Goal: Use online tool/utility: Utilize a website feature to perform a specific function

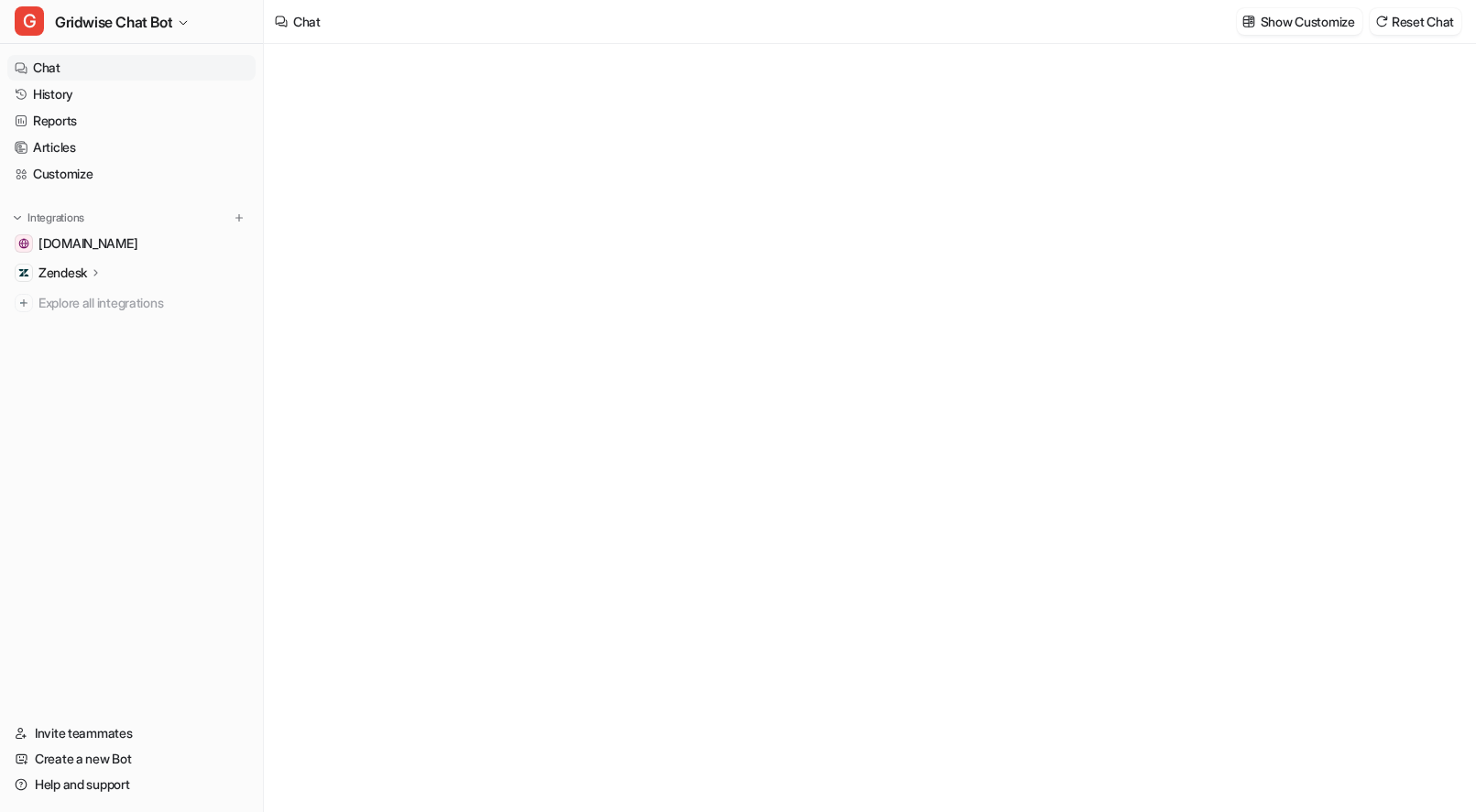
type textarea "**********"
click at [56, 117] on link "Reports" at bounding box center [132, 120] width 248 height 25
click at [60, 144] on link "Articles" at bounding box center [132, 147] width 248 height 25
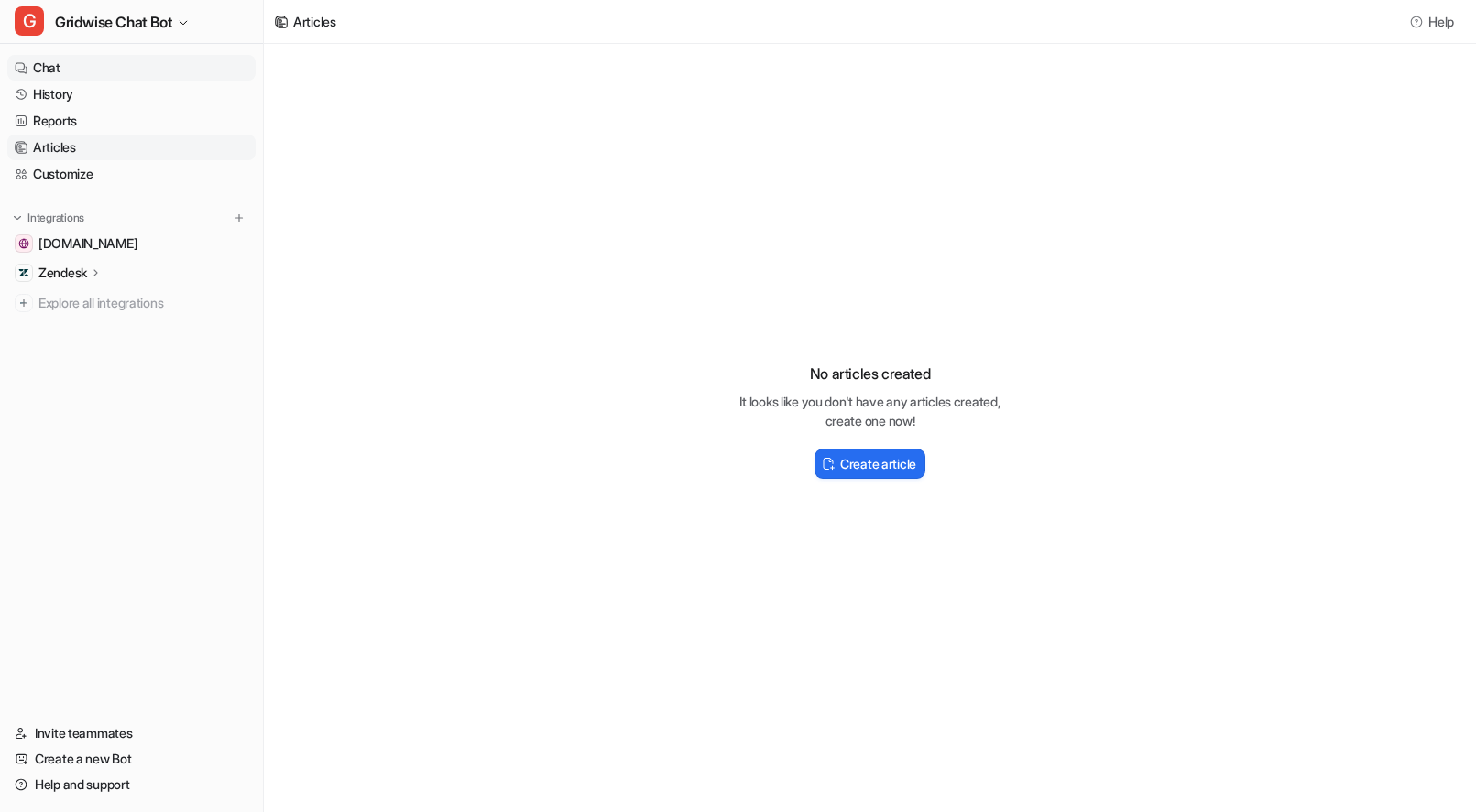
click at [46, 67] on link "Chat" at bounding box center [132, 67] width 248 height 25
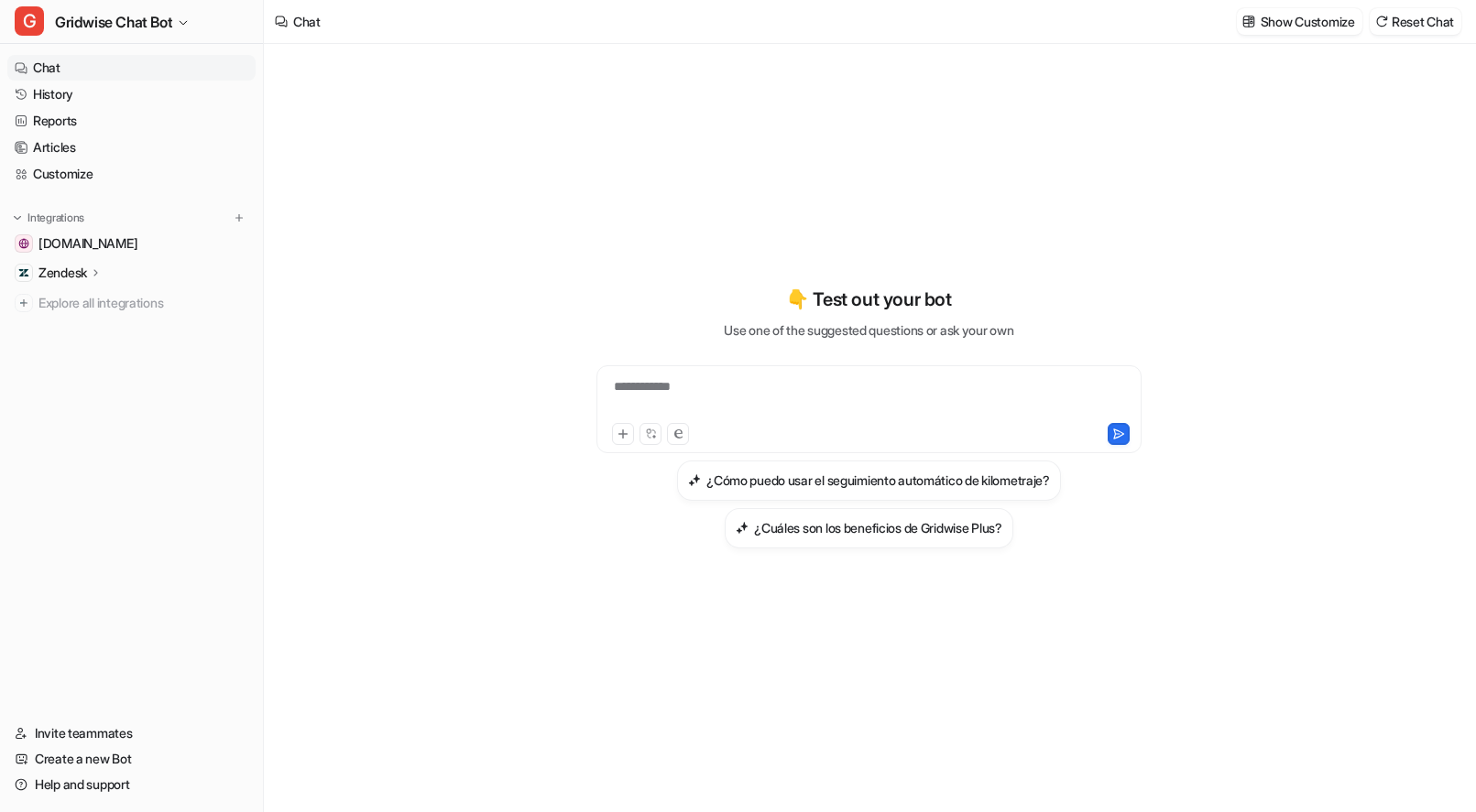
click at [1298, 40] on div "Show Customize Reset Chat" at bounding box center [1348, 22] width 239 height 41
click at [1298, 20] on p "Show Customize" at bounding box center [1308, 22] width 94 height 19
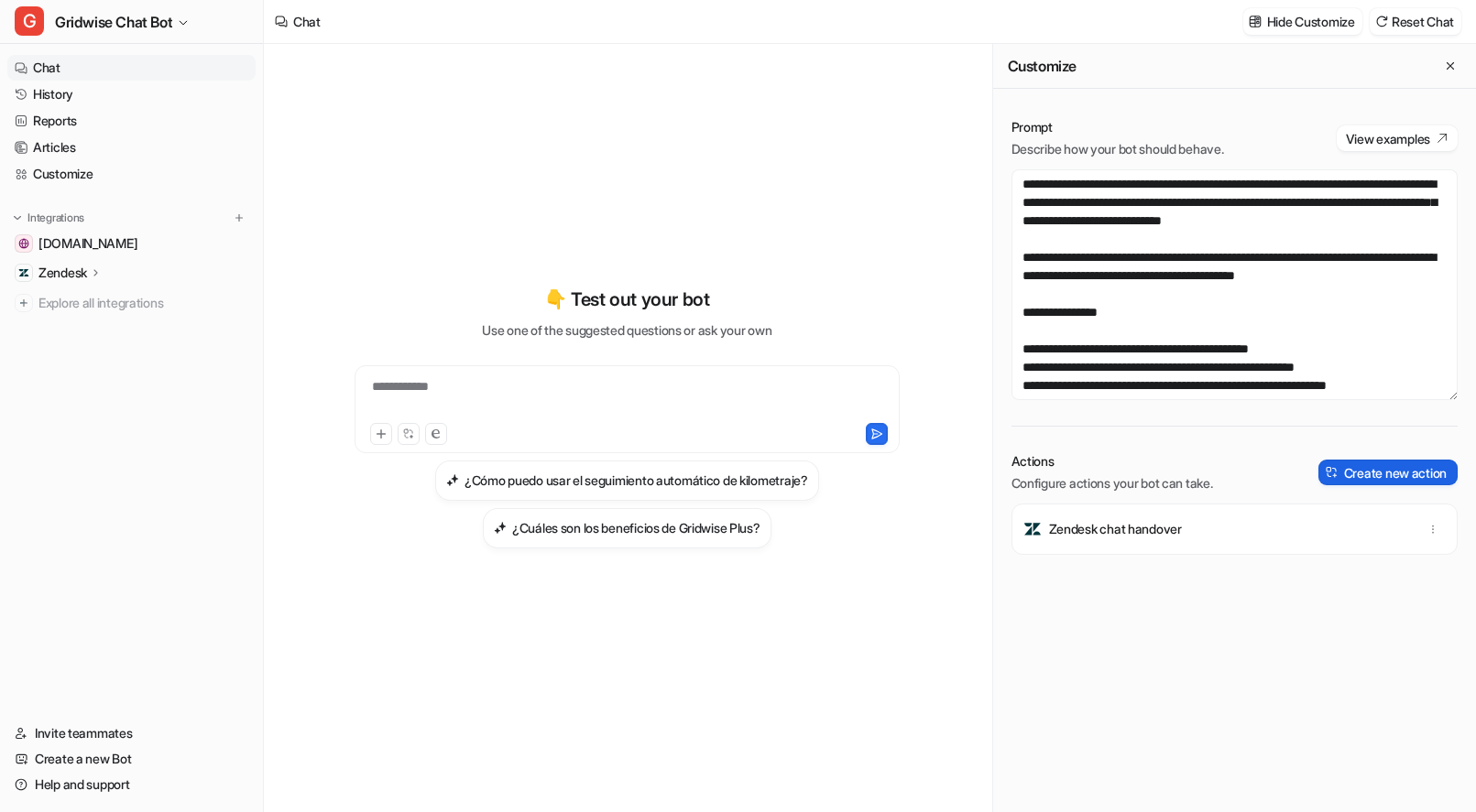
click at [1403, 476] on button "Create new action" at bounding box center [1388, 472] width 139 height 25
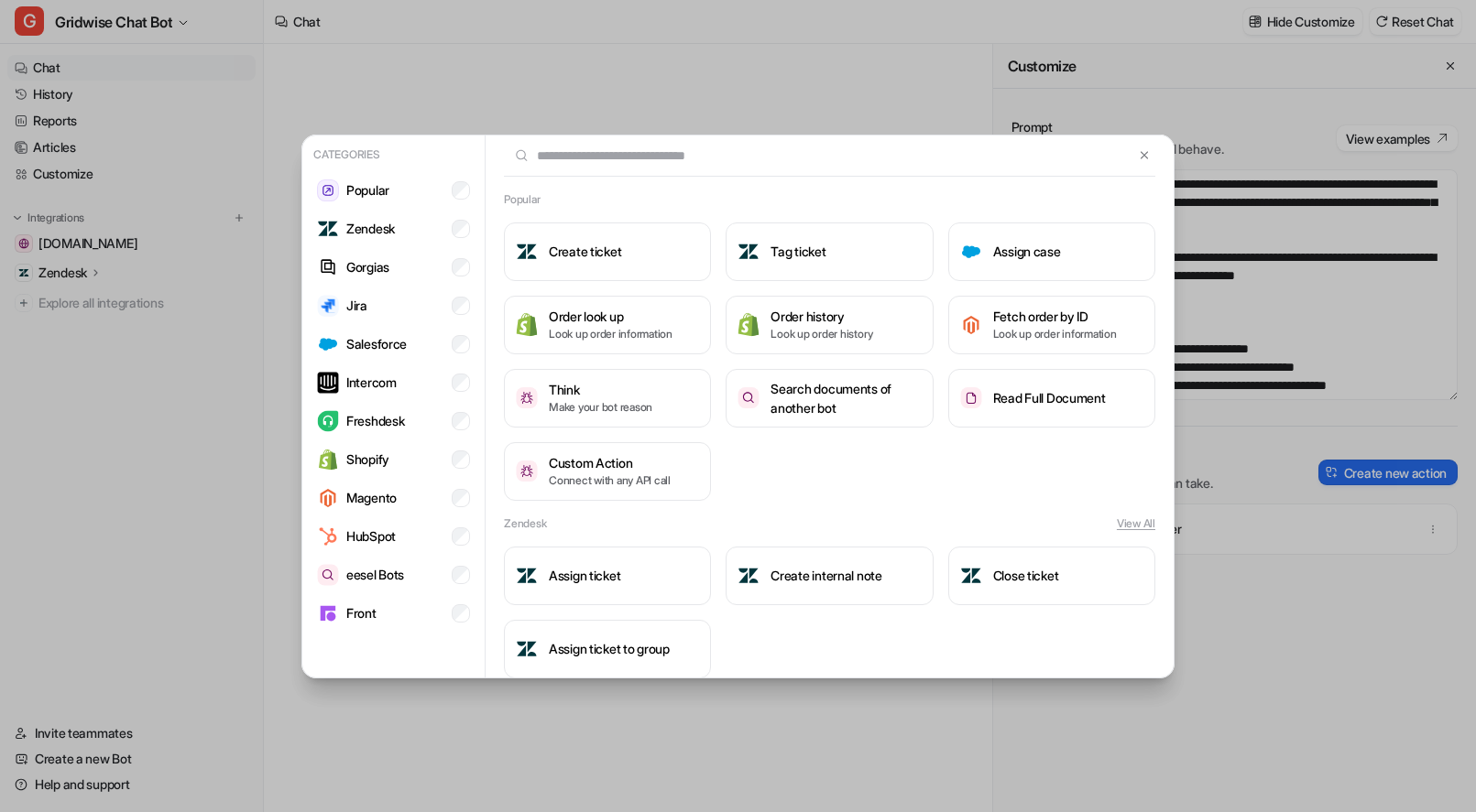
click at [24, 423] on div "Categories Popular Zendesk Gorgias Jira Salesforce Intercom Freshdesk Shopify M…" at bounding box center [738, 406] width 1476 height 812
